Goal: Information Seeking & Learning: Learn about a topic

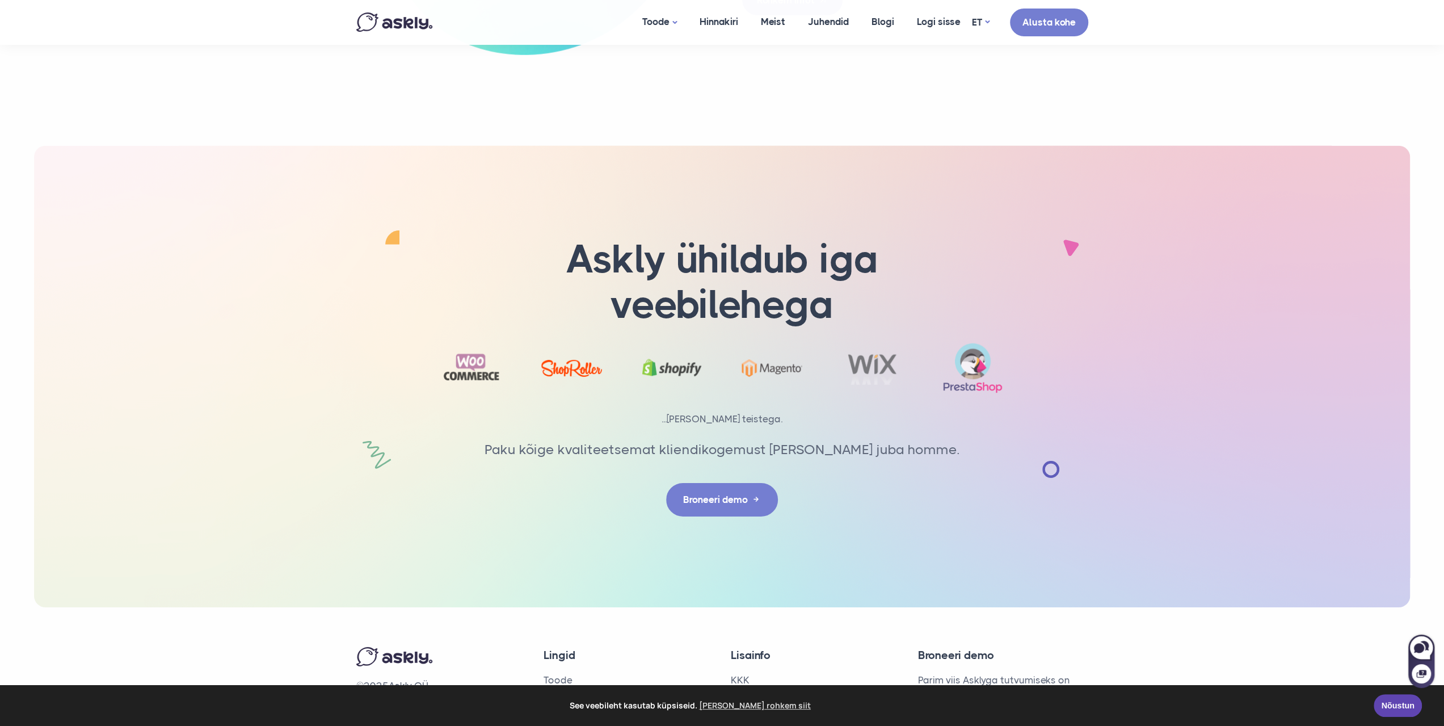
scroll to position [3458, 0]
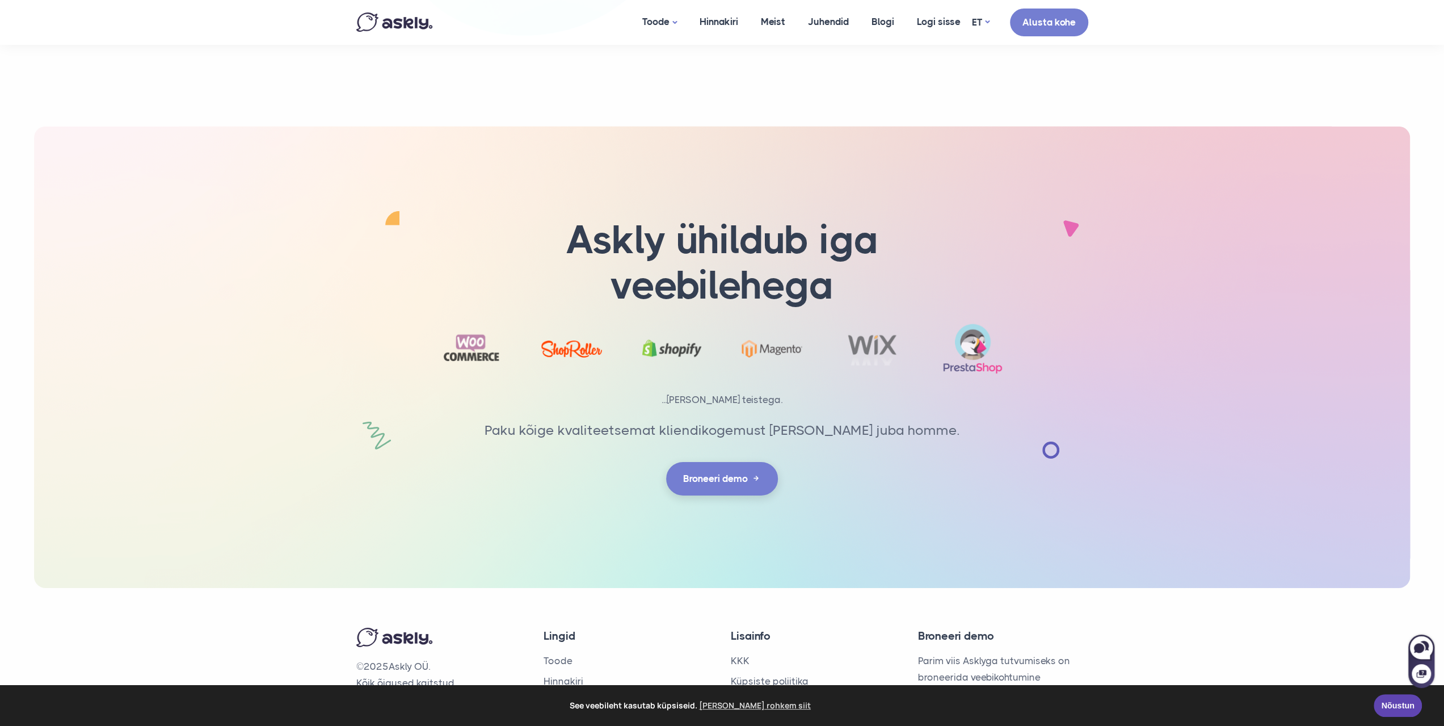
click at [726, 462] on link "Broneeri demo" at bounding box center [722, 478] width 112 height 33
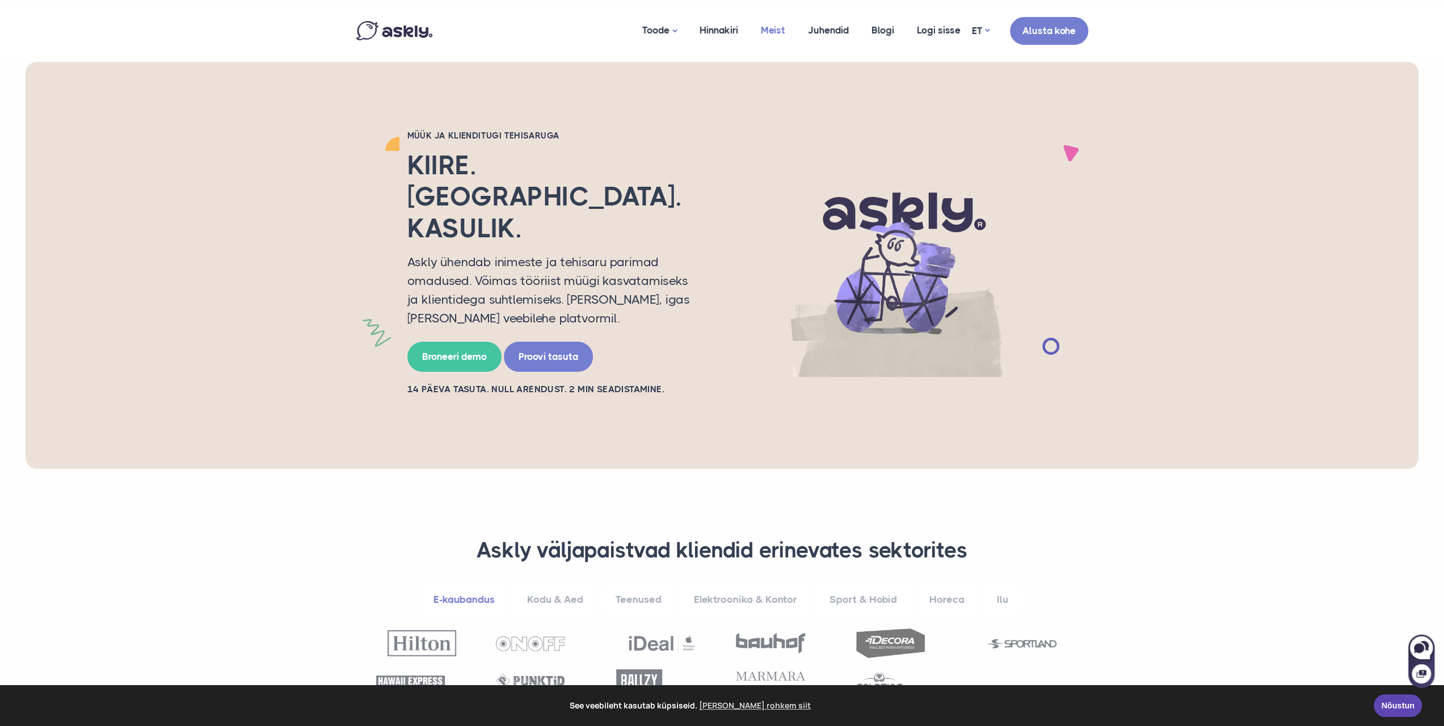
click at [775, 28] on link "Meist" at bounding box center [772, 30] width 47 height 55
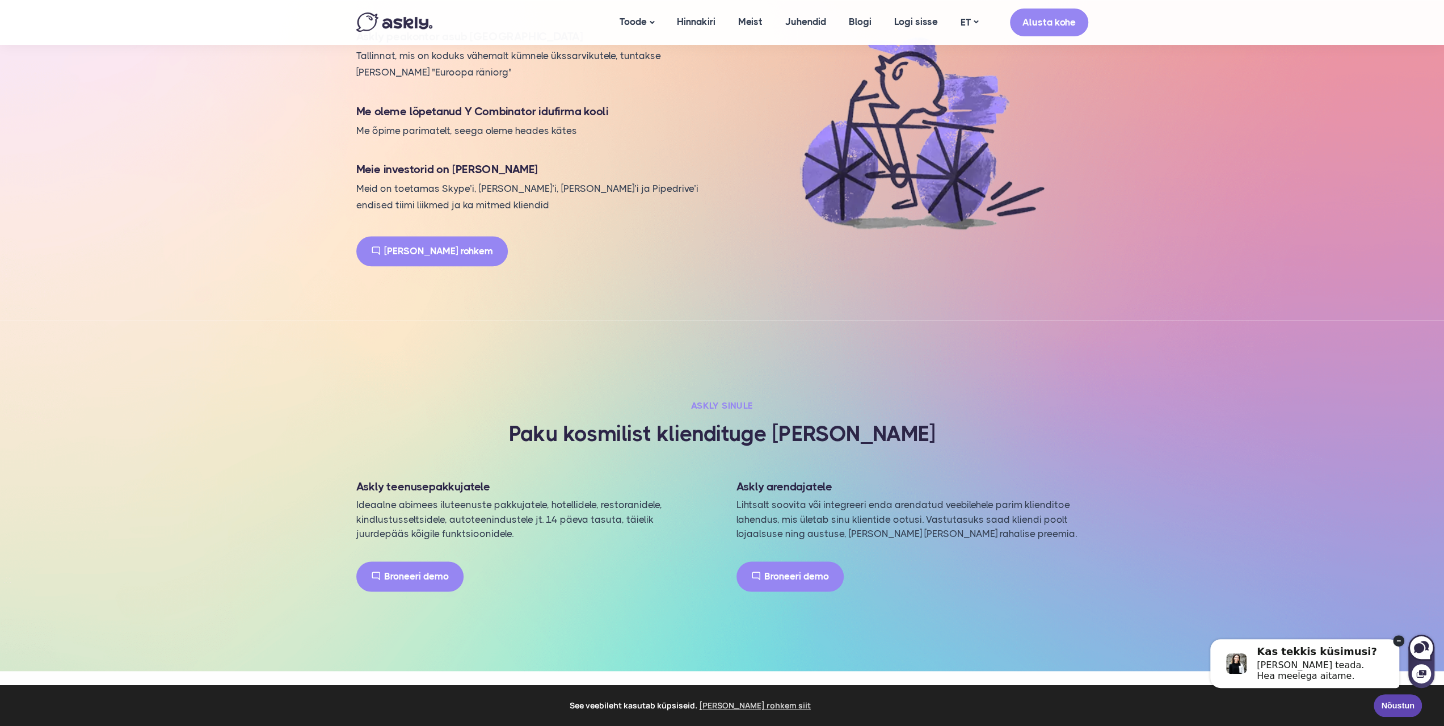
scroll to position [1152, 0]
click at [417, 240] on link "[PERSON_NAME] rohkem" at bounding box center [431, 249] width 151 height 30
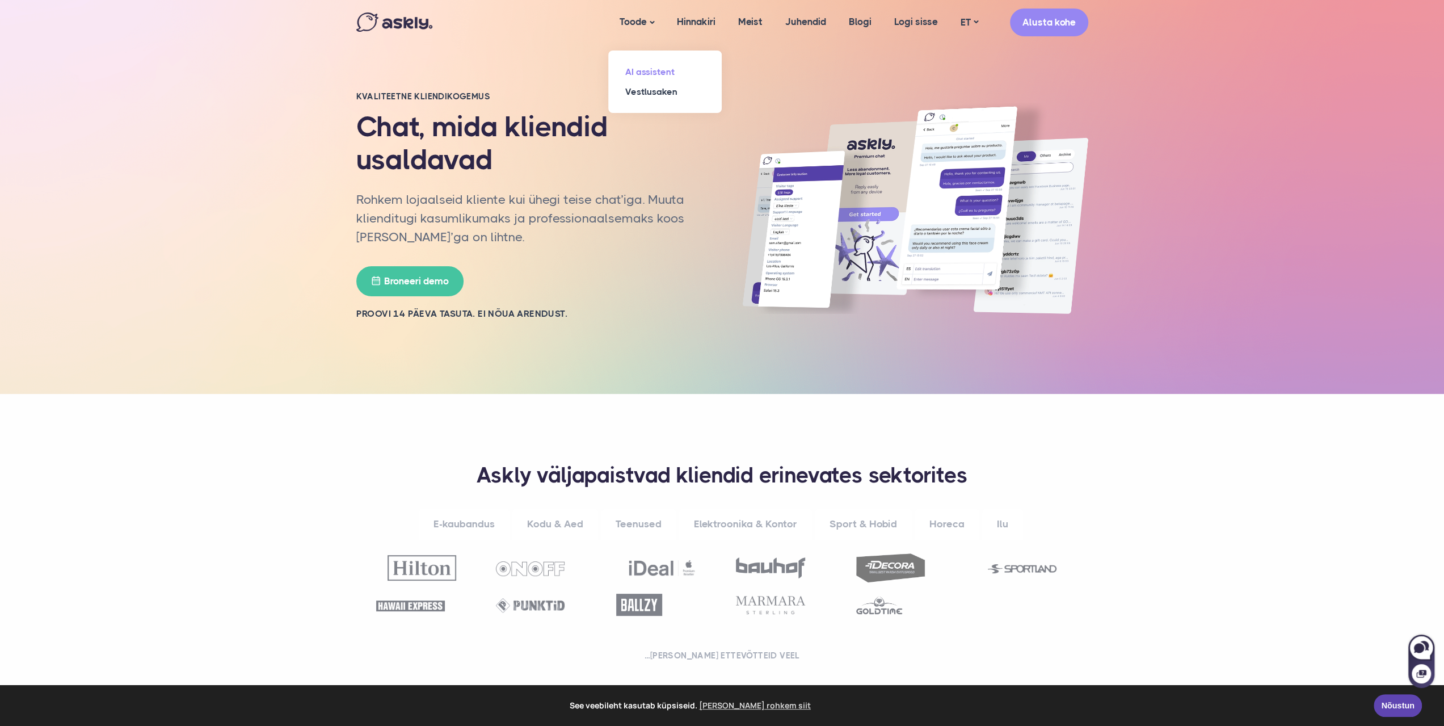
click at [657, 74] on link "AI assistent" at bounding box center [664, 72] width 113 height 20
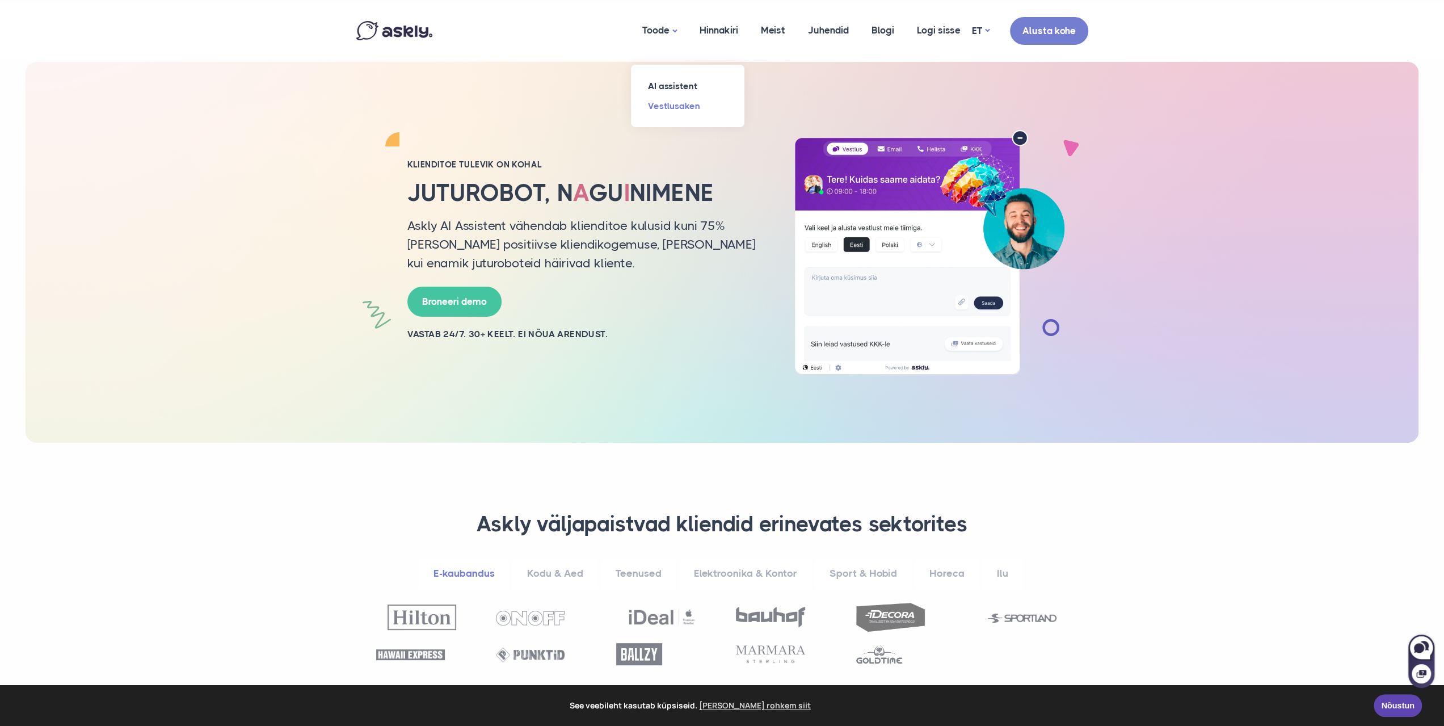
click at [657, 105] on link "Vestlusaken" at bounding box center [687, 106] width 113 height 20
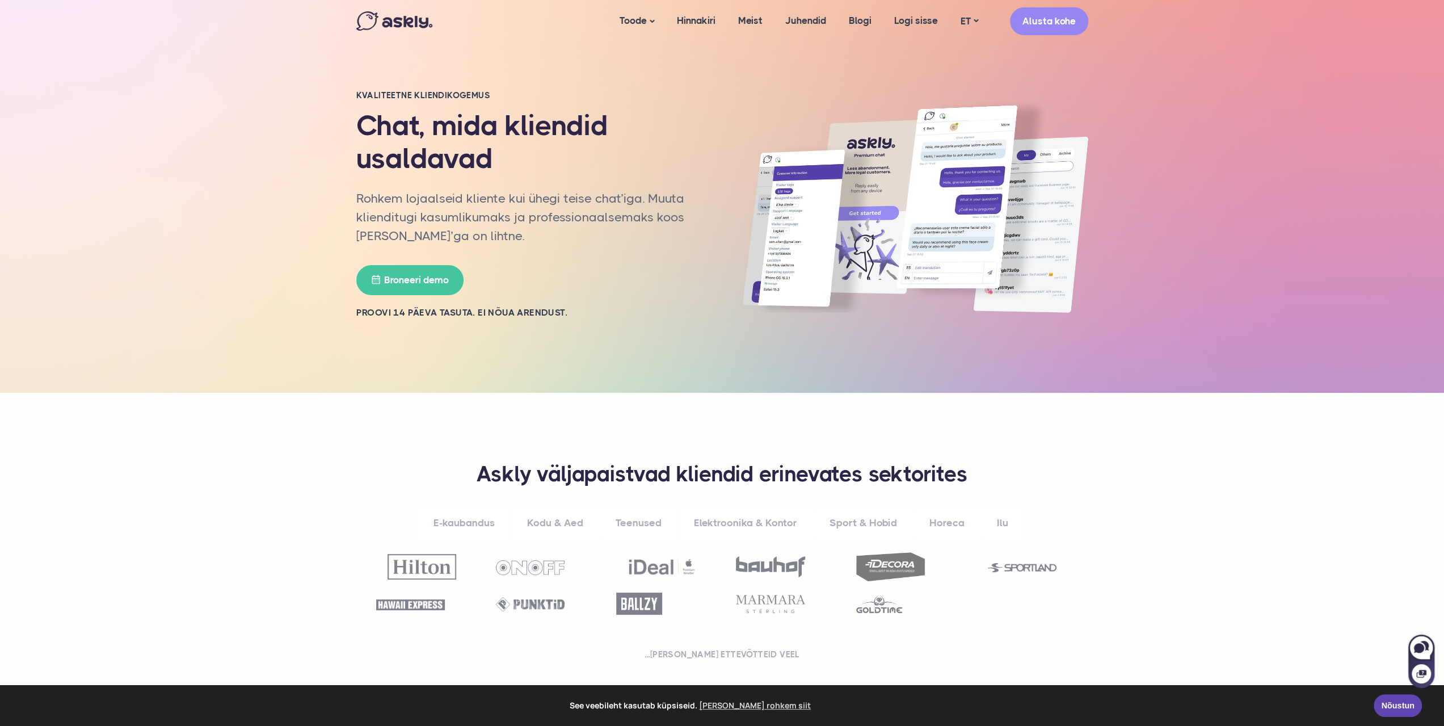
scroll to position [1, 0]
click at [686, 22] on link "Hinnakiri" at bounding box center [695, 21] width 61 height 44
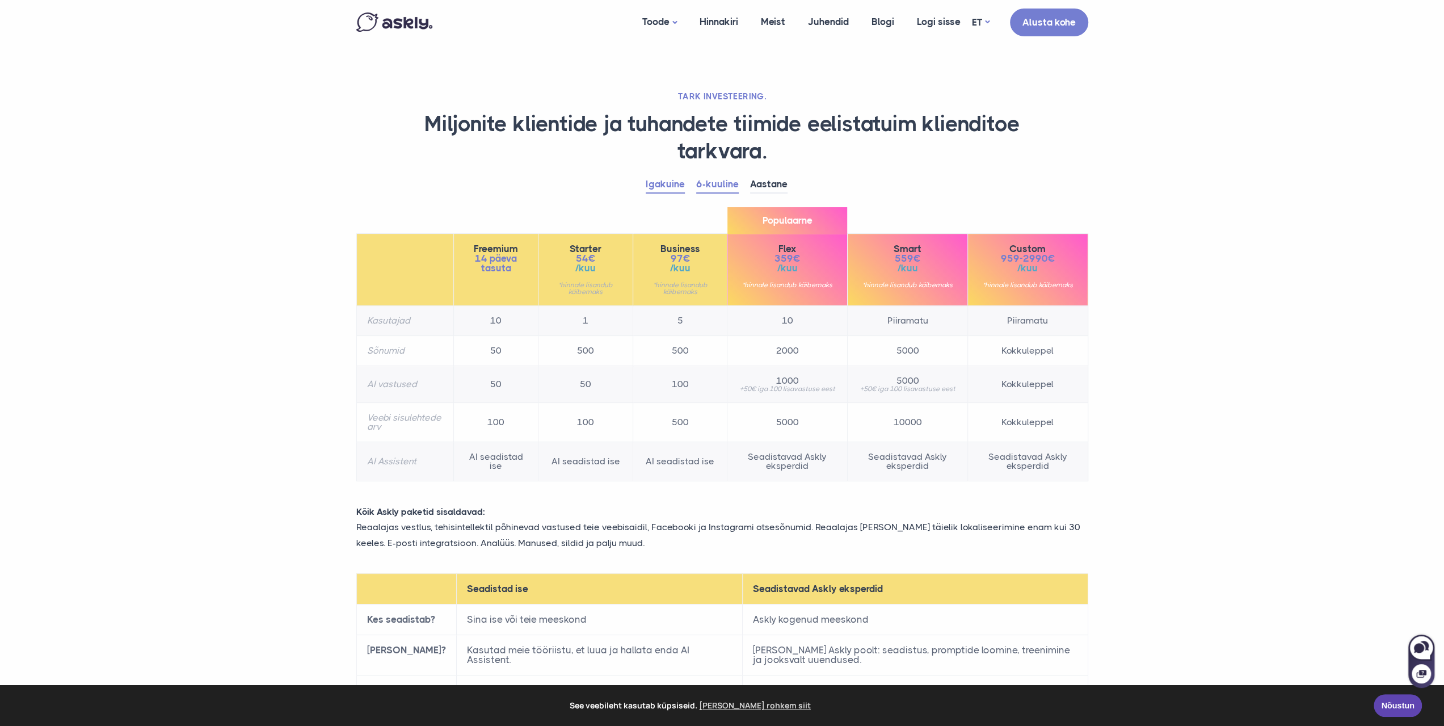
click at [665, 183] on link "Igakuine" at bounding box center [665, 185] width 39 height 18
click at [707, 188] on link "6-kuuline" at bounding box center [717, 185] width 43 height 18
click at [650, 185] on link "Igakuine" at bounding box center [665, 185] width 39 height 18
click at [711, 183] on link "6-kuuline" at bounding box center [717, 185] width 43 height 18
click at [670, 185] on link "Igakuine" at bounding box center [665, 185] width 39 height 18
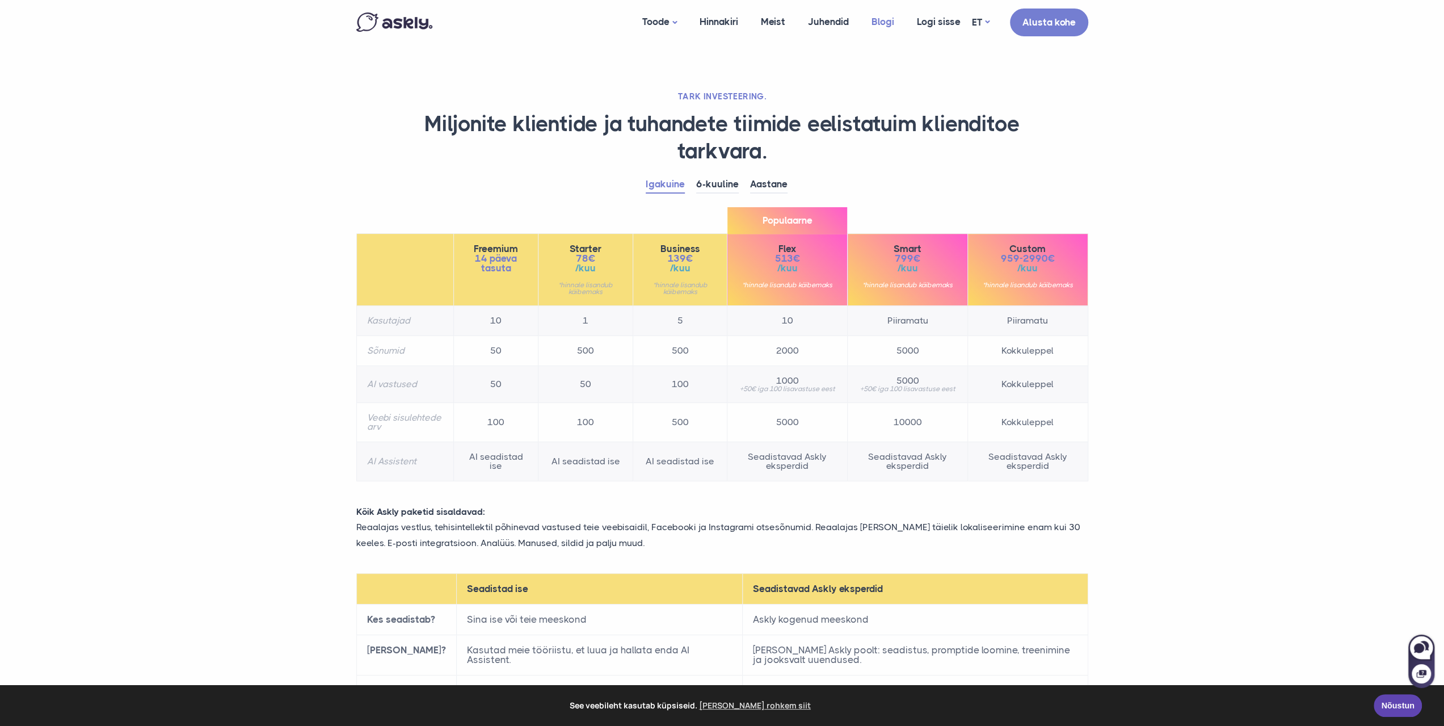
click at [887, 19] on link "Blogi" at bounding box center [882, 22] width 45 height 44
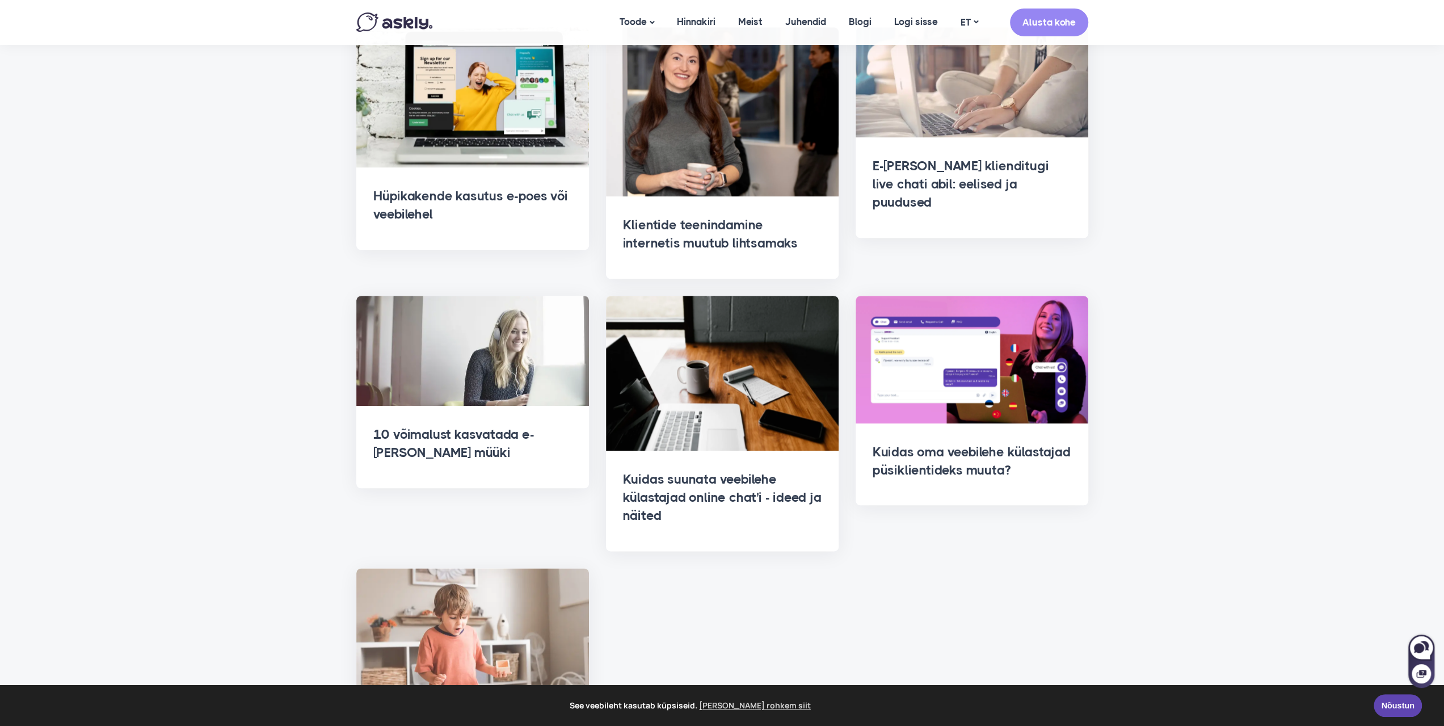
scroll to position [1107, 0]
